Goal: Navigation & Orientation: Go to known website

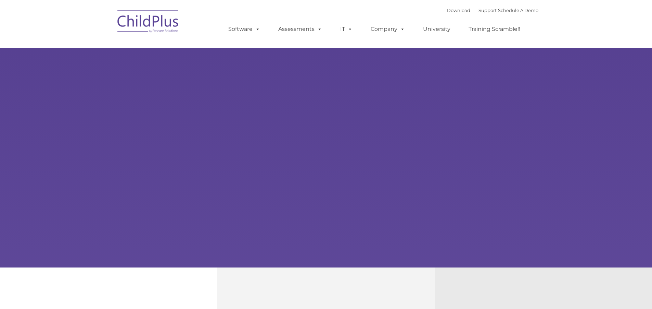
type input ""
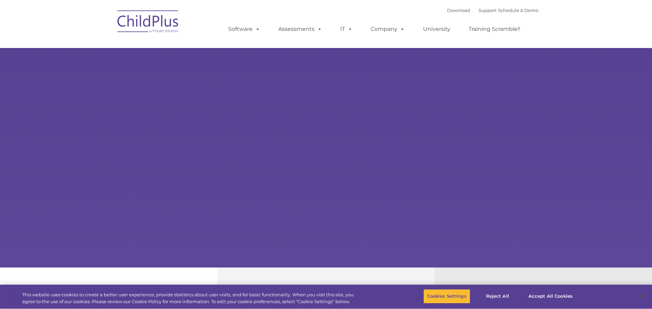
select select "MEDIUM"
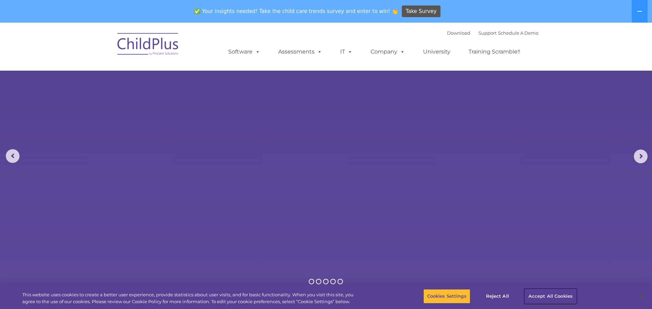
click at [556, 294] on button "Accept All Cookies" at bounding box center [551, 296] width 52 height 14
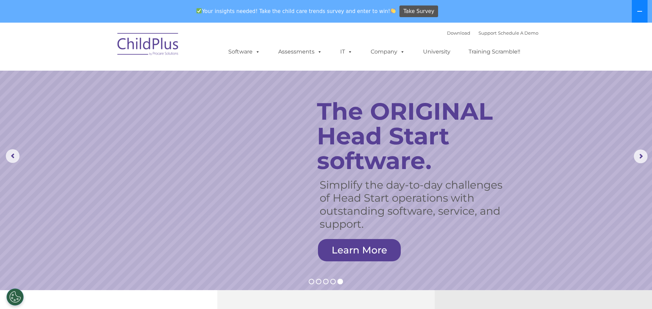
click at [642, 10] on icon at bounding box center [639, 11] width 5 height 5
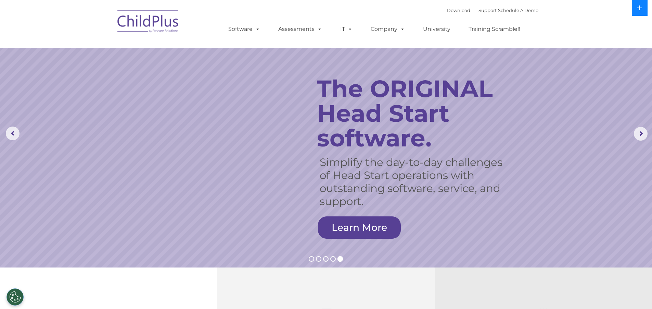
click at [641, 10] on icon at bounding box center [639, 7] width 5 height 5
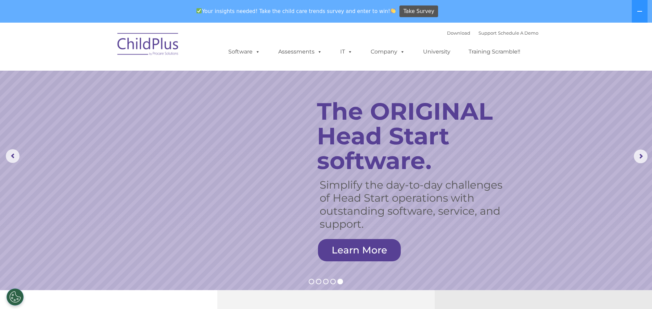
click at [178, 34] on img at bounding box center [148, 45] width 69 height 34
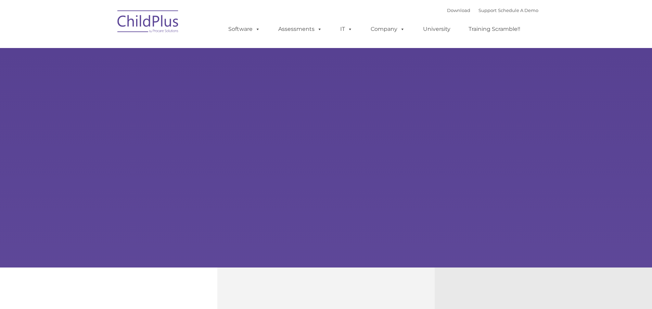
type input ""
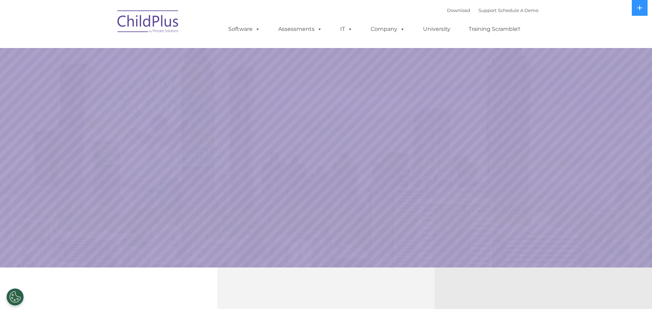
select select "MEDIUM"
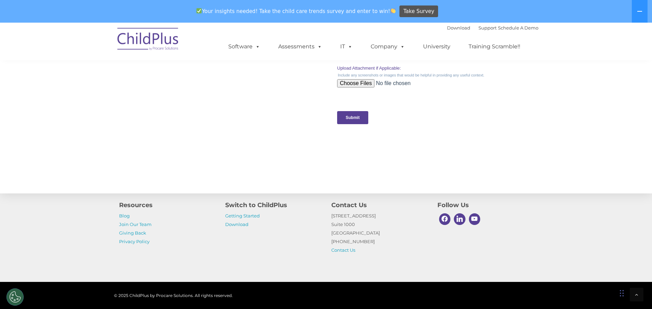
scroll to position [717, 0]
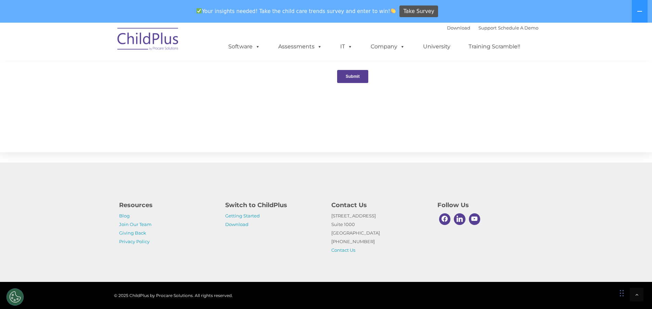
click at [142, 38] on img at bounding box center [148, 40] width 69 height 34
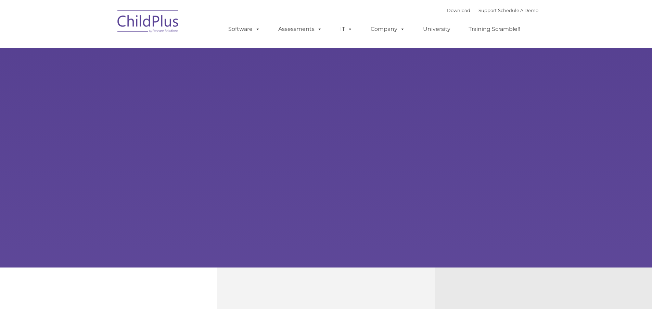
type input ""
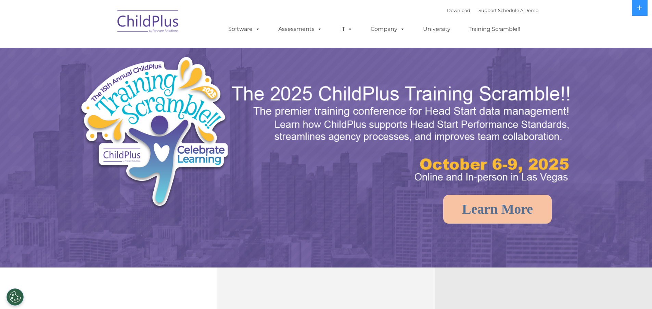
select select "MEDIUM"
